Goal: Connect with others: Connect with others

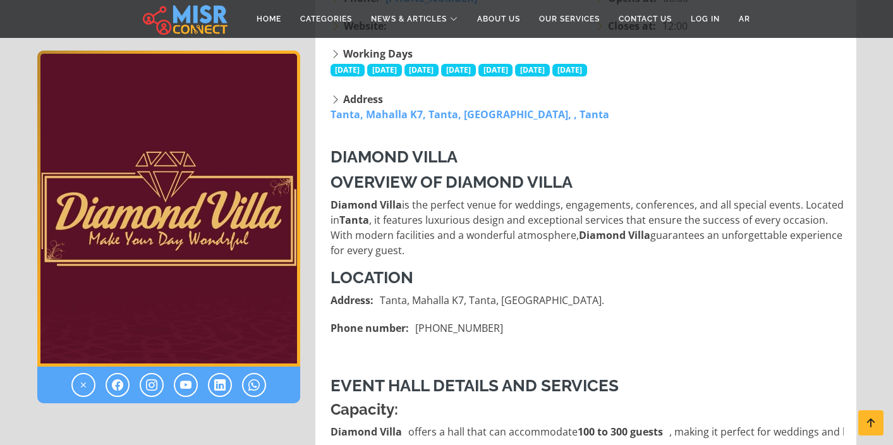
scroll to position [271, 0]
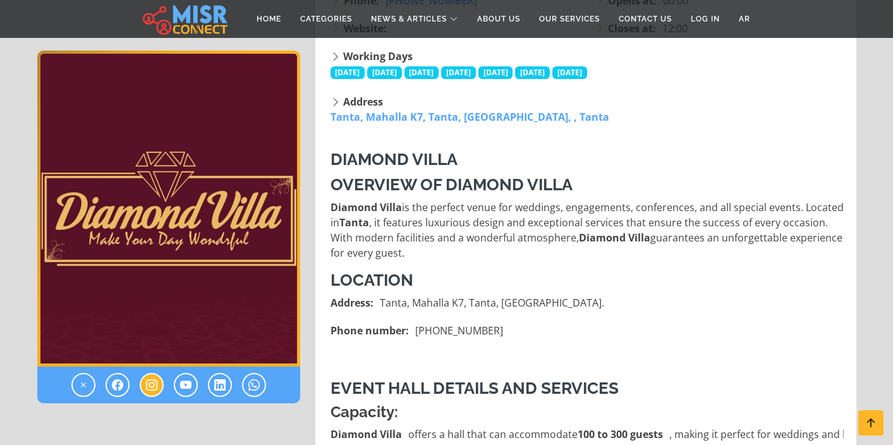
click at [150, 391] on icon at bounding box center [151, 384] width 11 height 15
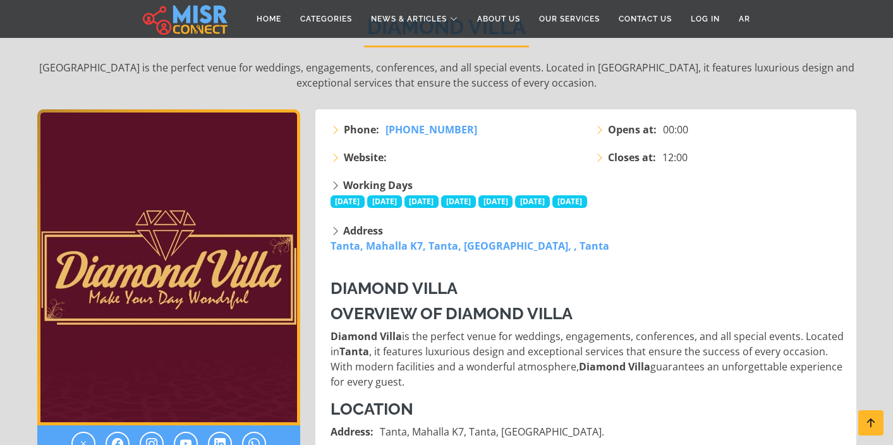
scroll to position [164, 0]
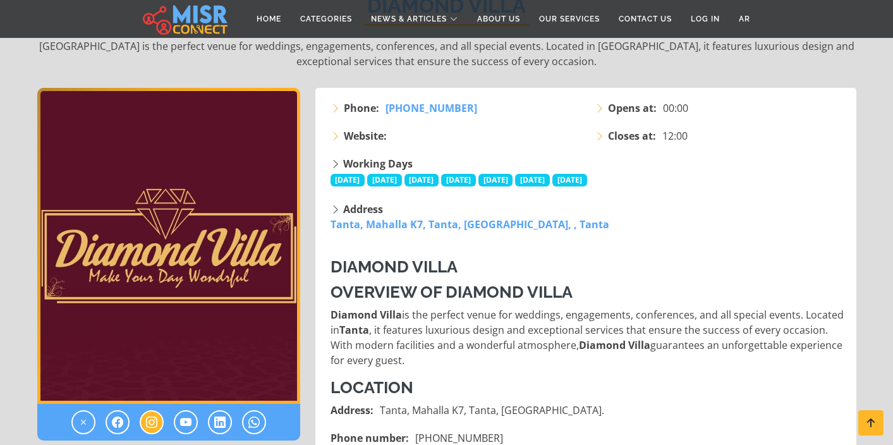
click at [147, 427] on icon at bounding box center [151, 422] width 11 height 15
